Goal: Information Seeking & Learning: Compare options

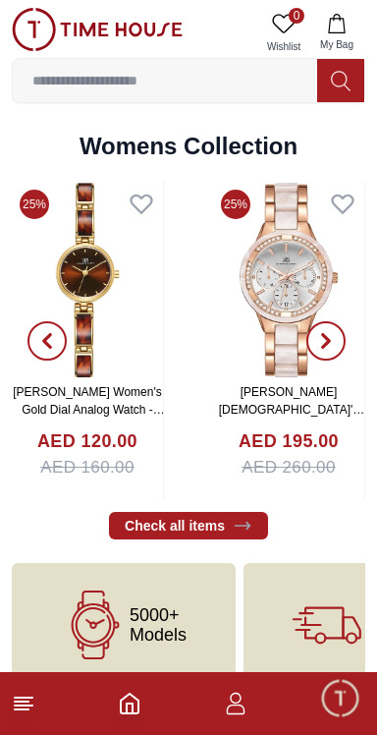
scroll to position [4226, 0]
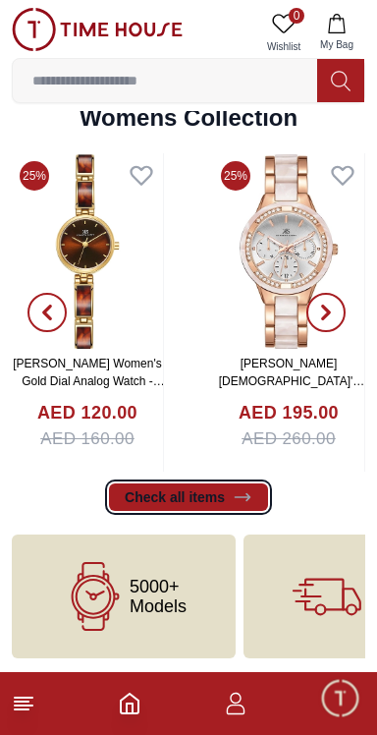
click at [166, 496] on link "Check all items" at bounding box center [188, 497] width 159 height 28
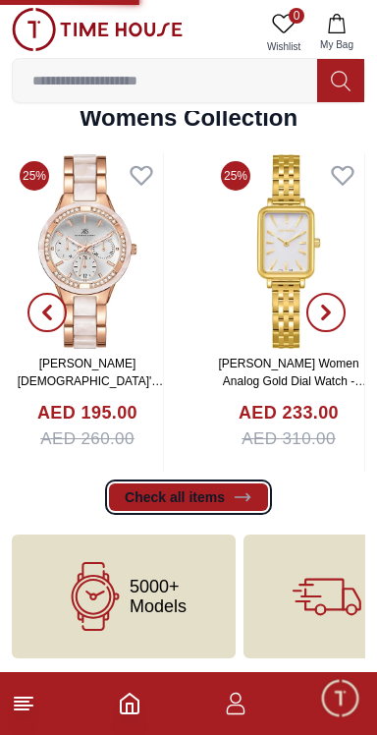
click at [235, 495] on icon at bounding box center [242, 496] width 15 height 7
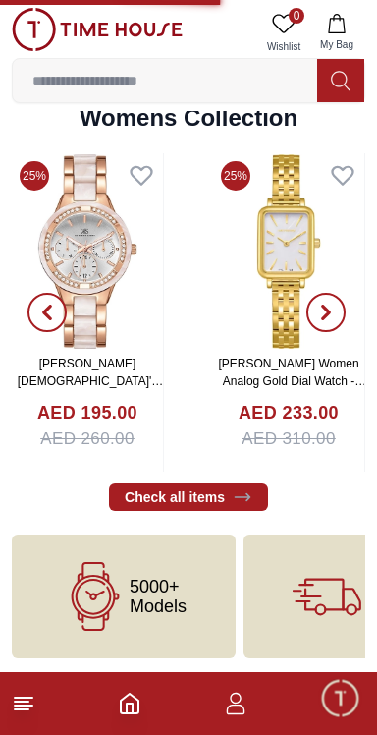
click at [317, 308] on span "button" at bounding box center [326, 312] width 39 height 39
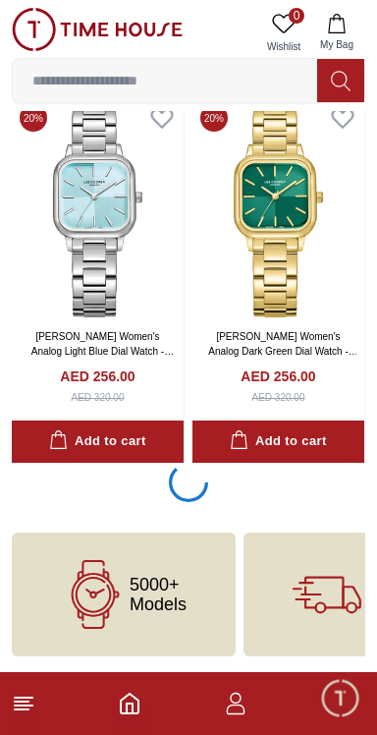
scroll to position [3475, 0]
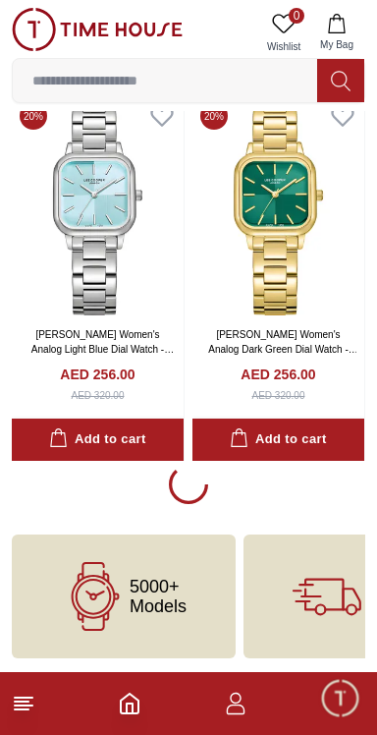
scroll to position [3478, 0]
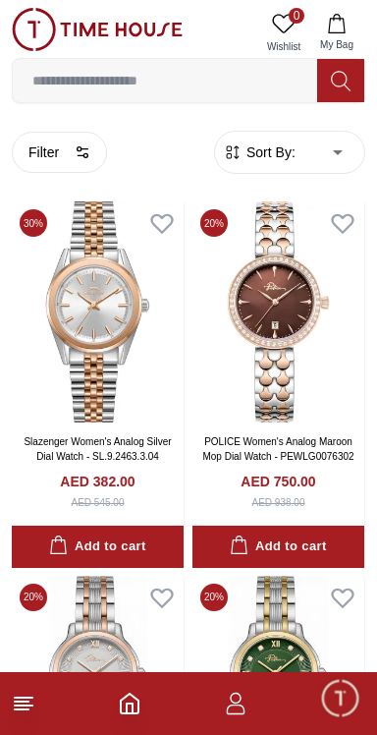
click at [344, 82] on icon at bounding box center [341, 81] width 20 height 23
click at [297, 77] on input at bounding box center [165, 80] width 305 height 39
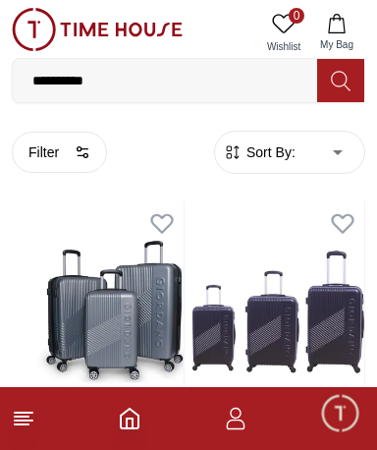
type input "**********"
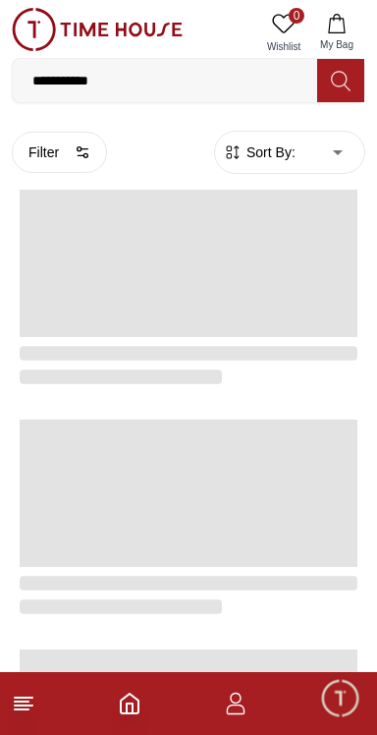
click at [345, 79] on icon at bounding box center [341, 81] width 20 height 23
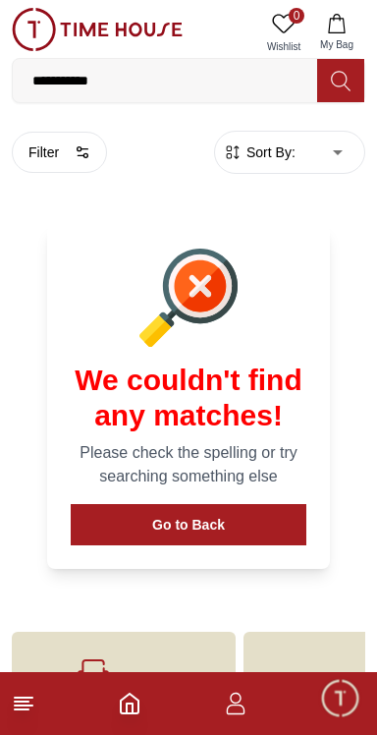
click at [342, 152] on body "**********" at bounding box center [188, 377] width 377 height 755
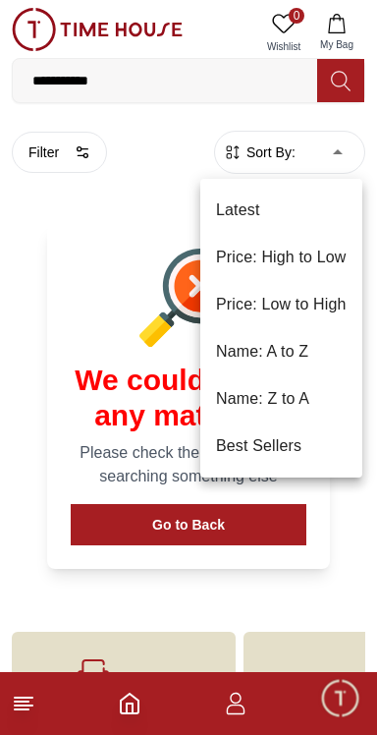
click at [316, 304] on li "Price: Low to High" at bounding box center [281, 304] width 162 height 47
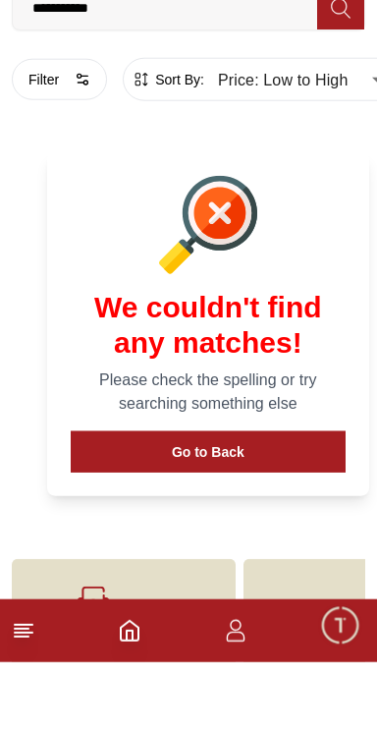
scroll to position [24, 0]
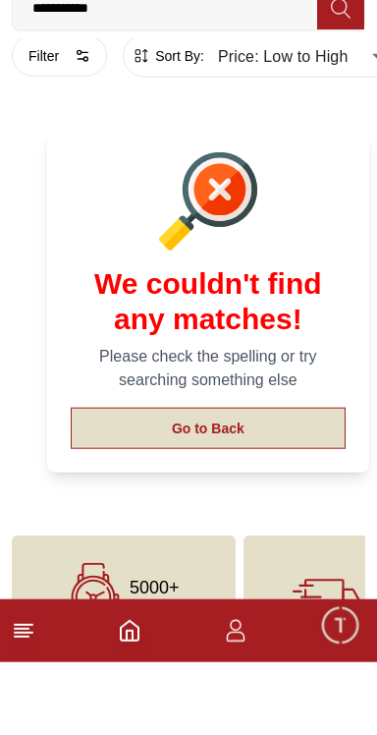
click at [259, 499] on button "Go to Back" at bounding box center [208, 500] width 275 height 41
type input "******"
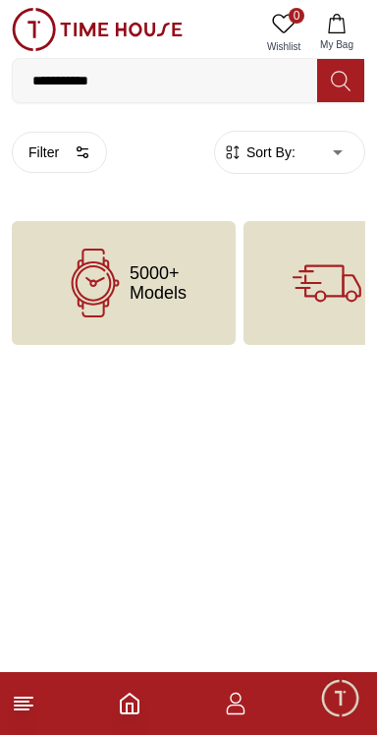
click at [346, 709] on span "Minimize live chat window" at bounding box center [339, 697] width 57 height 57
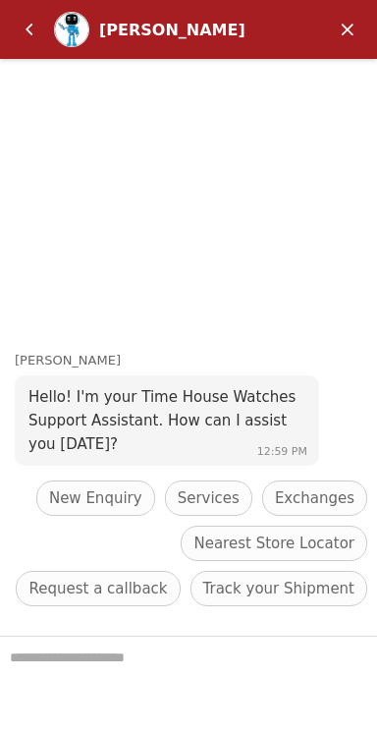
click at [349, 31] on em "Minimize" at bounding box center [347, 29] width 39 height 39
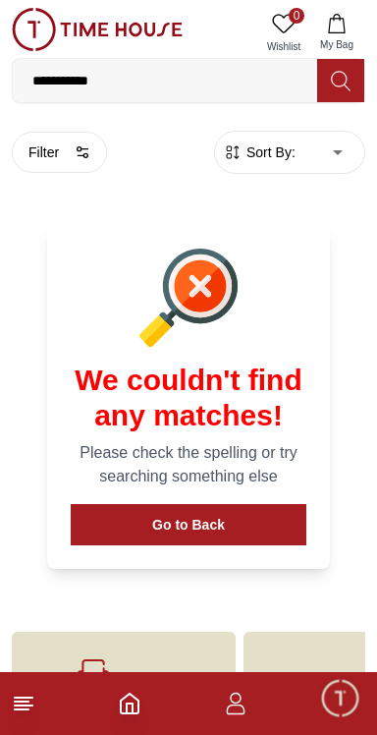
click at [244, 711] on icon "button" at bounding box center [236, 709] width 19 height 10
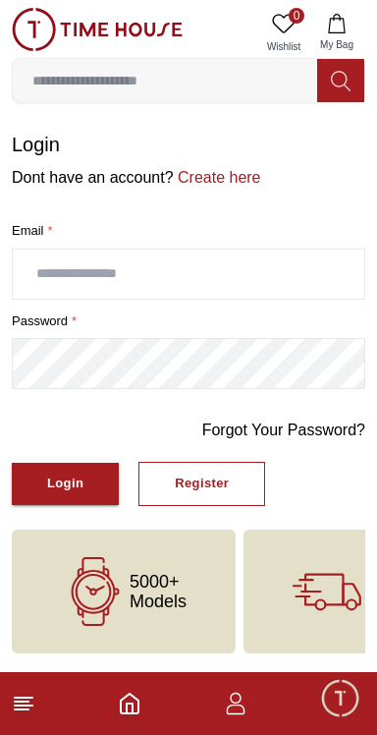
click at [131, 708] on icon "Home" at bounding box center [130, 704] width 24 height 24
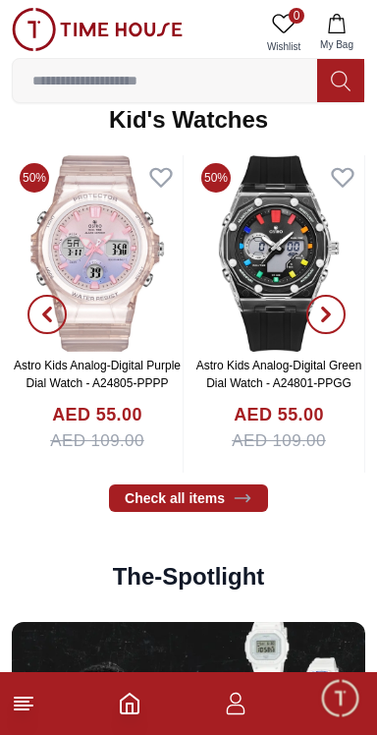
scroll to position [2689, 0]
